Goal: Find specific page/section: Find specific page/section

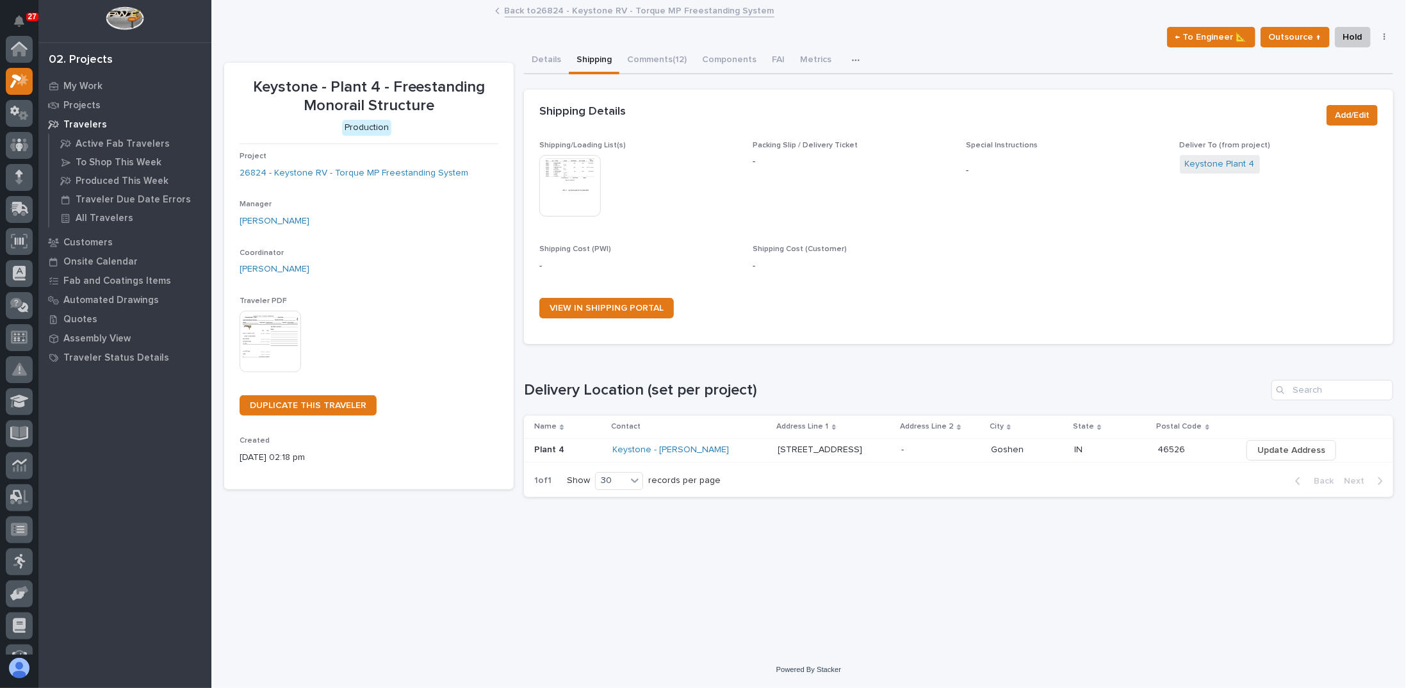
scroll to position [32, 0]
click at [675, 111] on div "Shipping Details" at bounding box center [927, 112] width 777 height 14
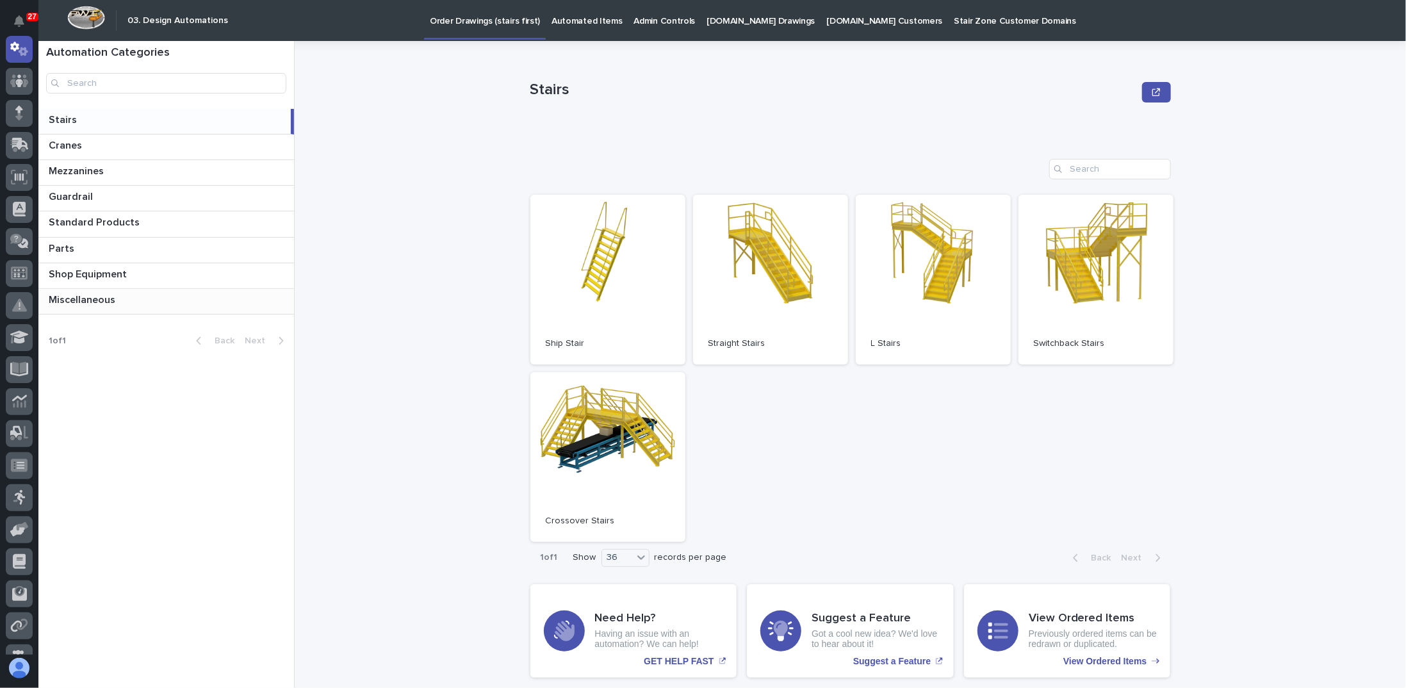
click at [88, 300] on p "Miscellaneous" at bounding box center [83, 298] width 69 height 15
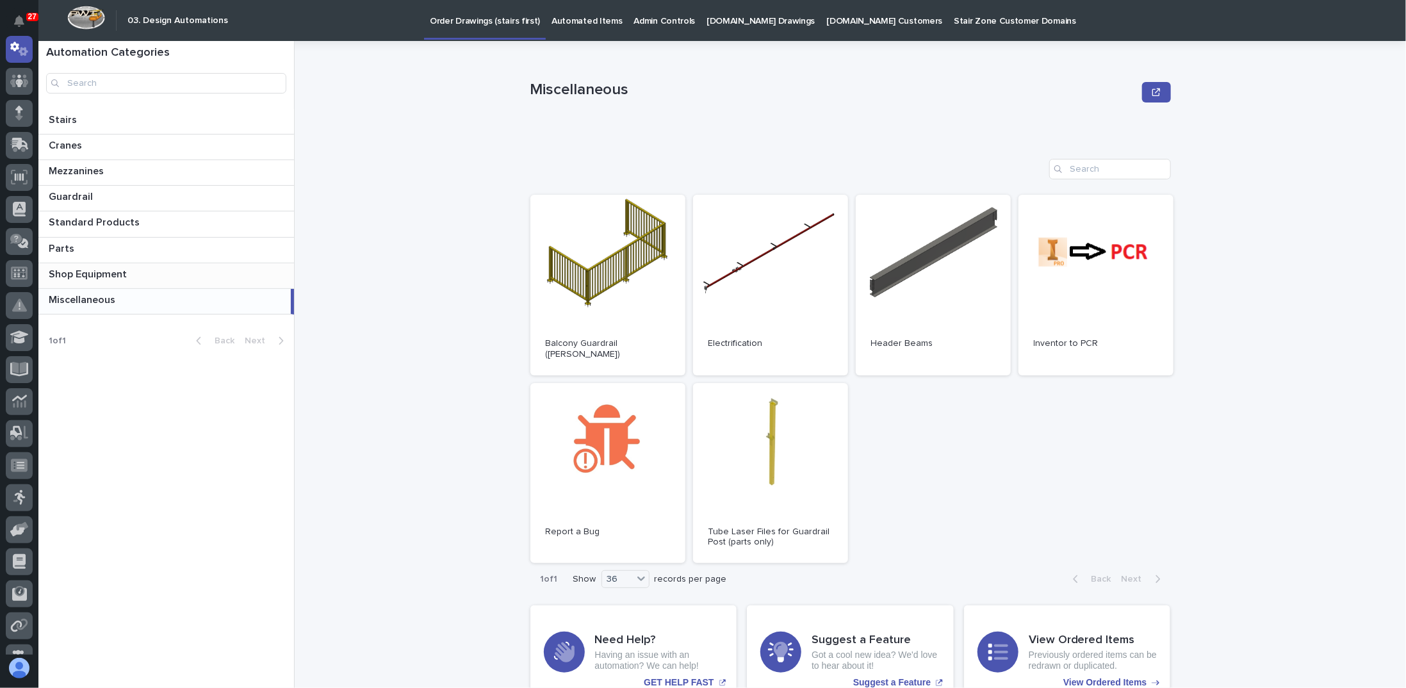
click at [111, 267] on p "Shop Equipment" at bounding box center [89, 273] width 81 height 15
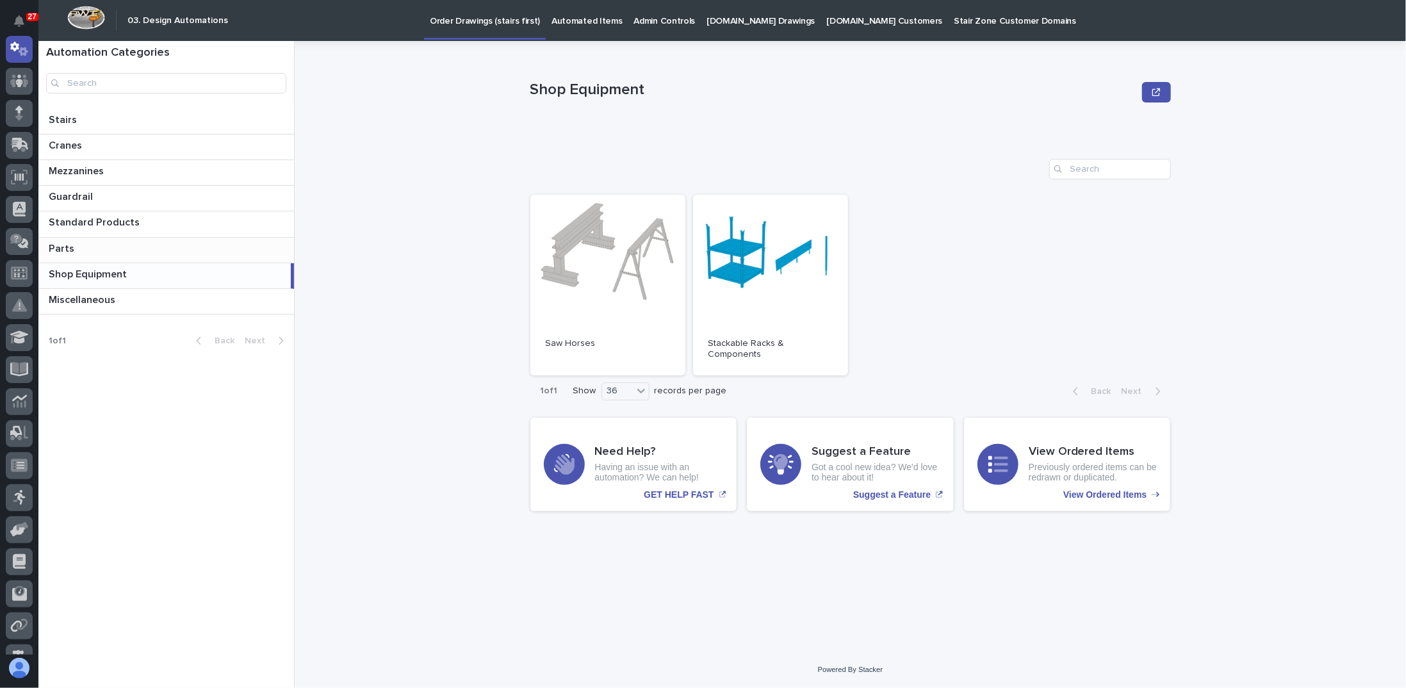
click at [118, 252] on p at bounding box center [169, 249] width 240 height 12
click at [129, 223] on p "Standard Products" at bounding box center [95, 221] width 93 height 15
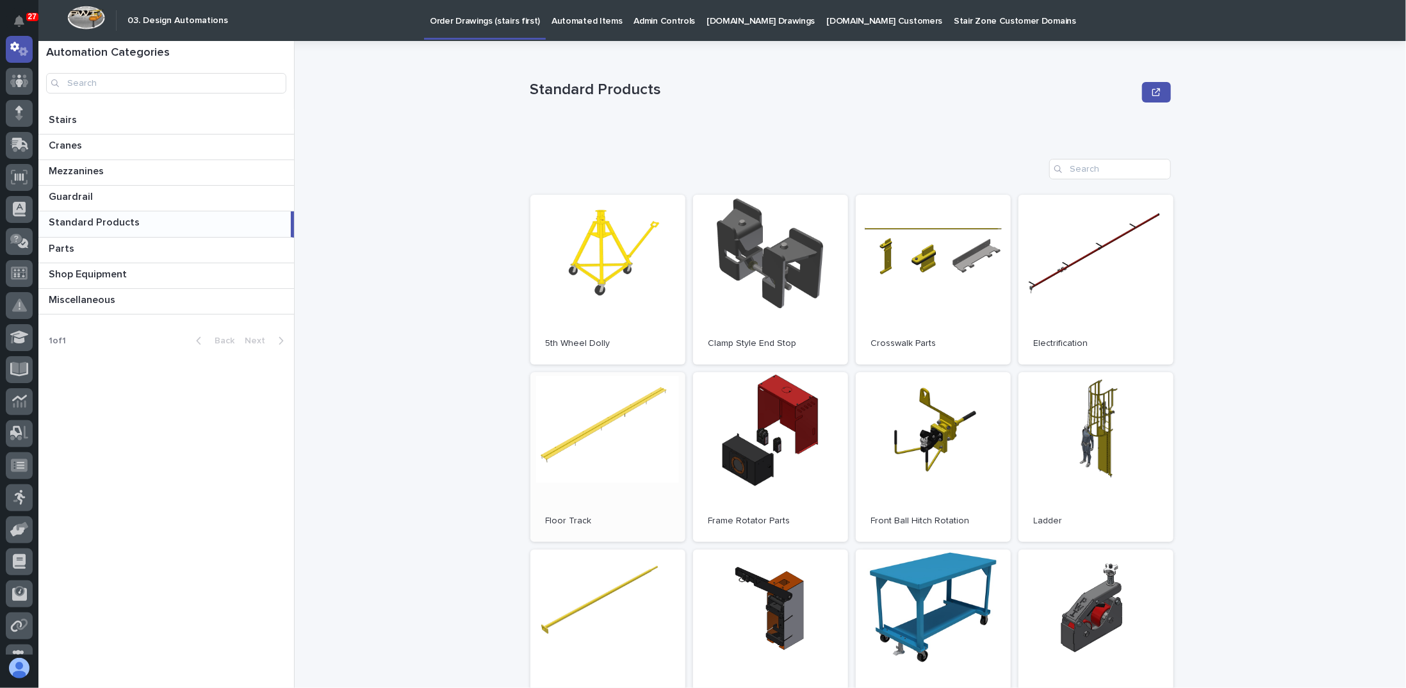
click at [633, 437] on link "Open" at bounding box center [607, 457] width 155 height 170
